Goal: Navigation & Orientation: Find specific page/section

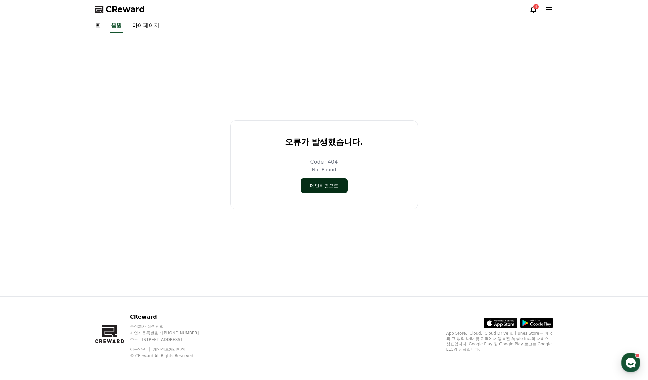
click at [310, 186] on button "메인화면으로" at bounding box center [324, 185] width 47 height 15
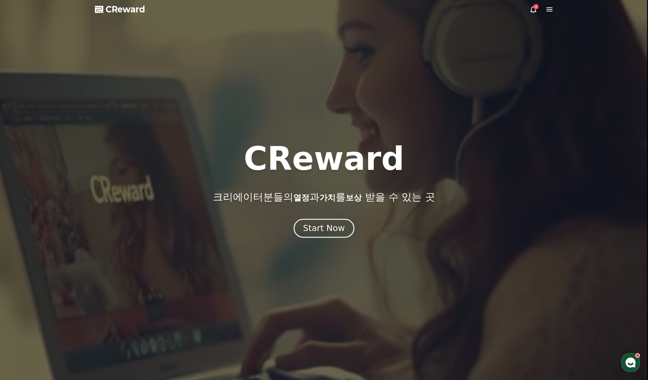
click at [320, 226] on div "Start Now" at bounding box center [324, 227] width 42 height 11
